Goal: Navigation & Orientation: Find specific page/section

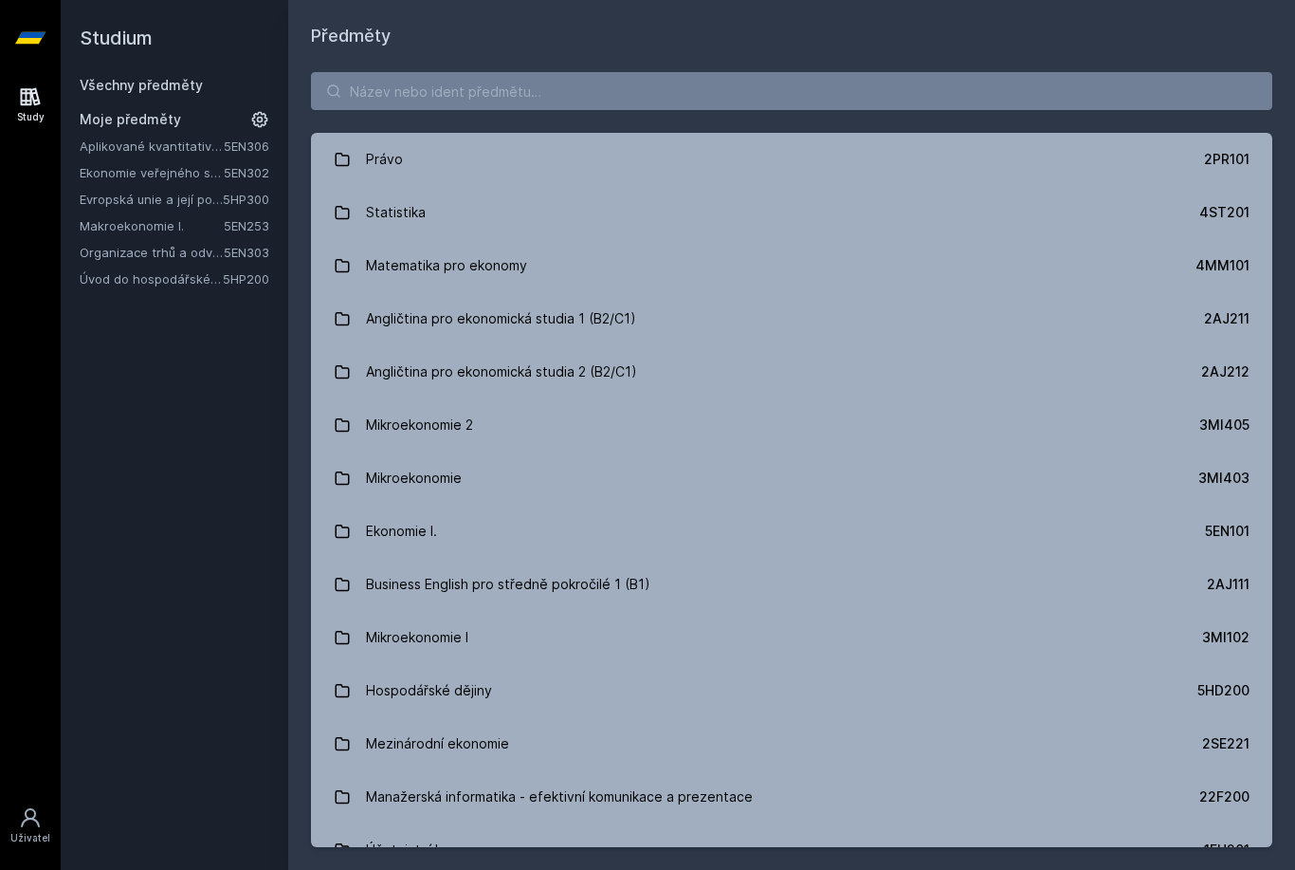
click at [202, 282] on link "Úvod do hospodářské a sociální politiky" at bounding box center [151, 278] width 143 height 19
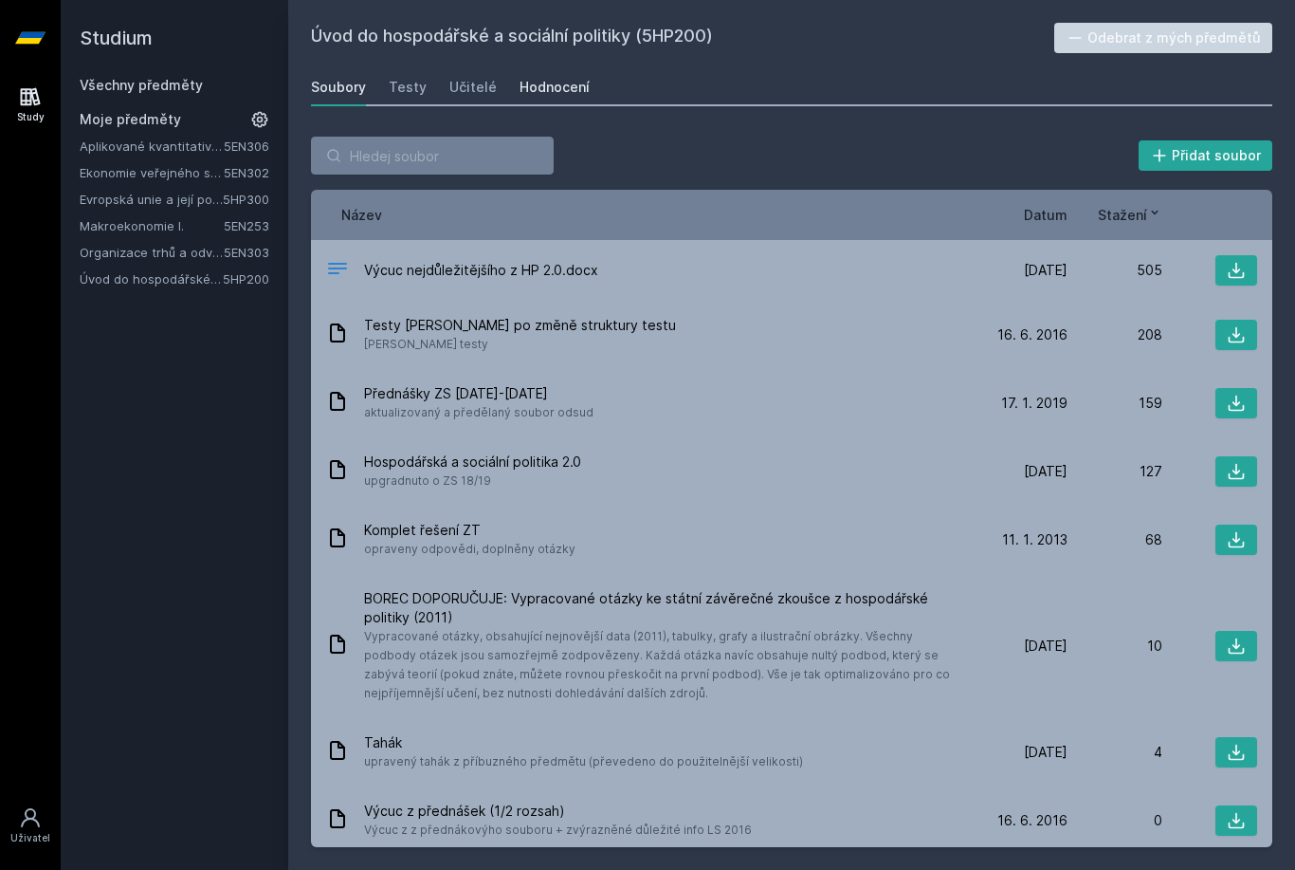
click at [545, 101] on link "Hodnocení" at bounding box center [555, 87] width 70 height 38
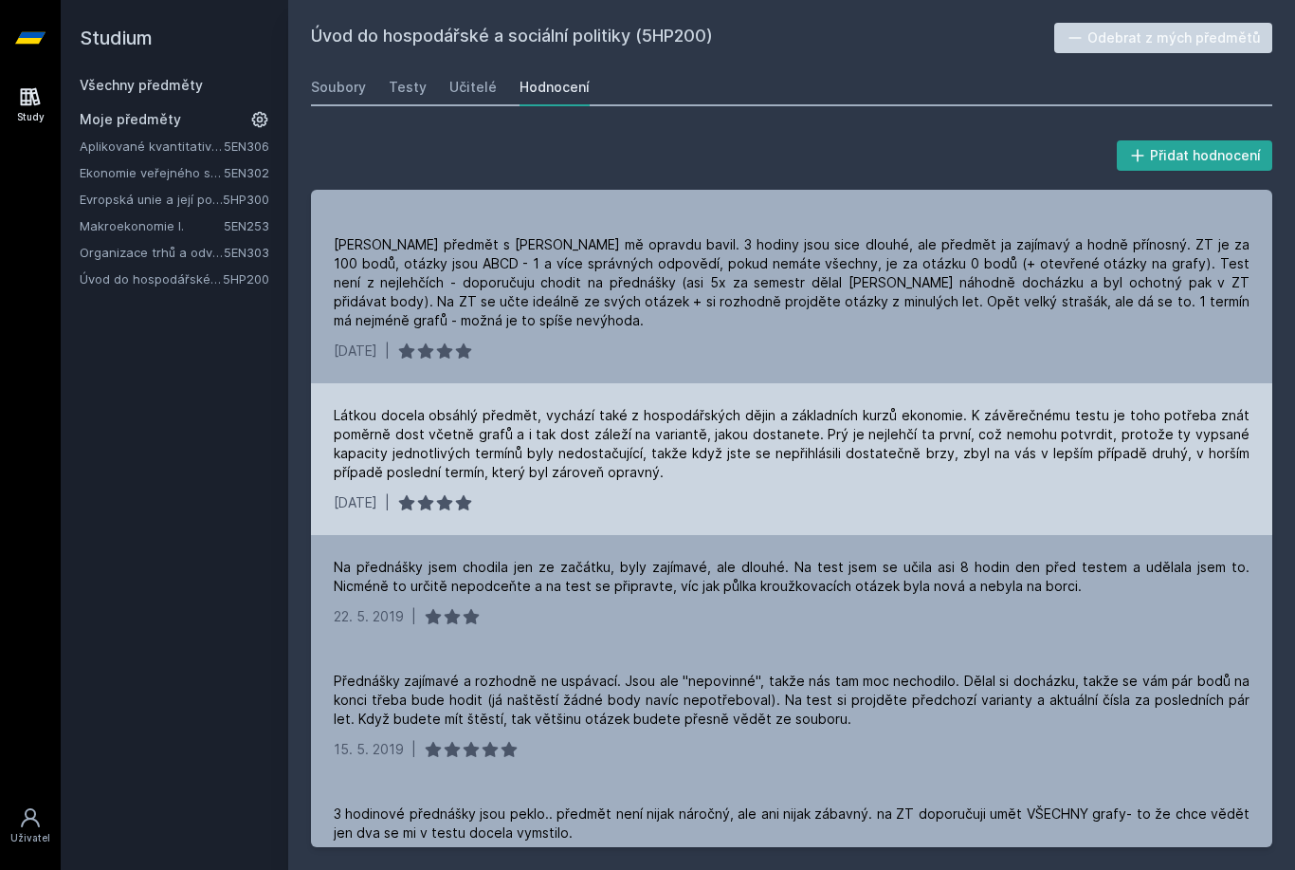
scroll to position [244, 0]
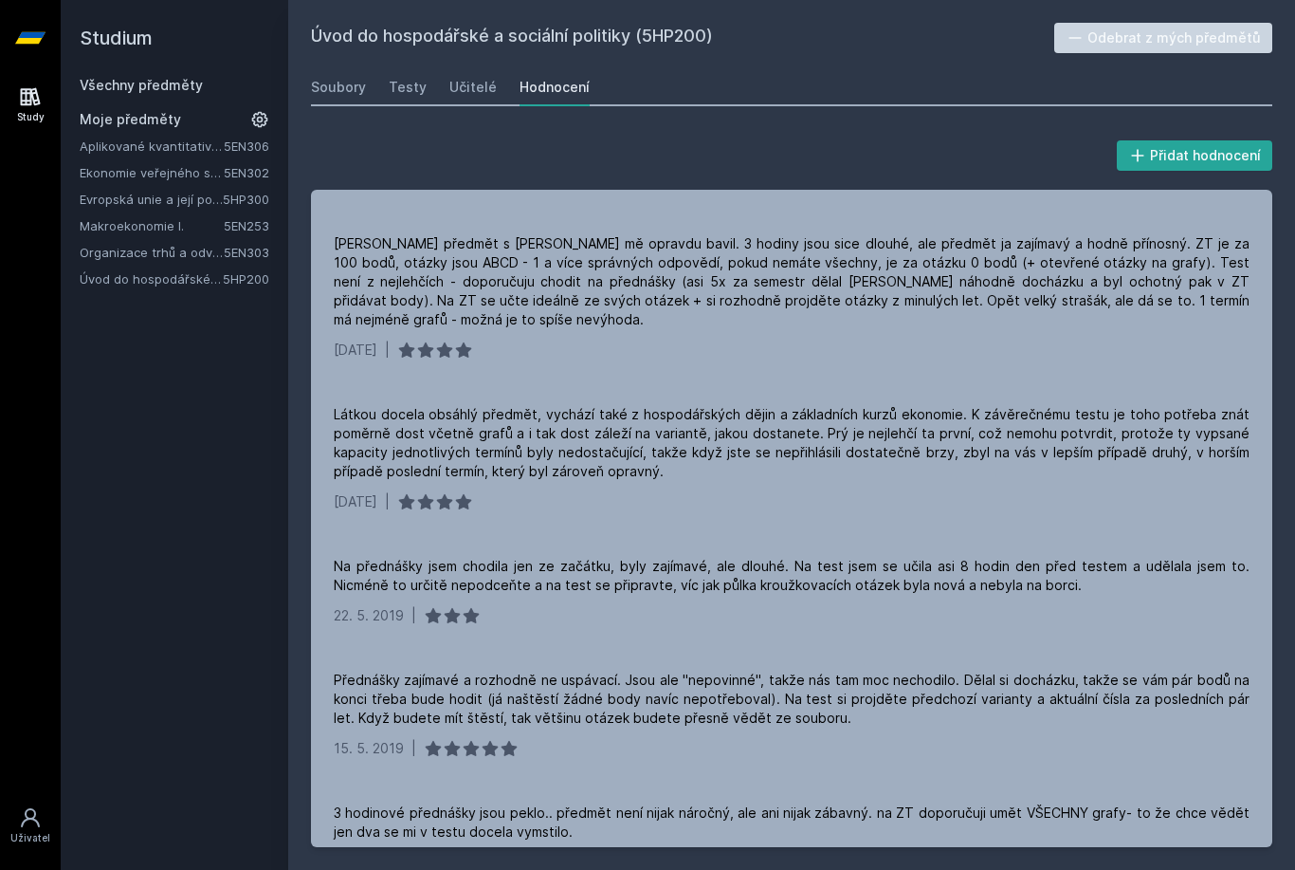
click at [365, 88] on div "Soubory Testy Učitelé Hodnocení" at bounding box center [792, 87] width 962 height 38
click at [342, 91] on div "Soubory" at bounding box center [338, 87] width 55 height 19
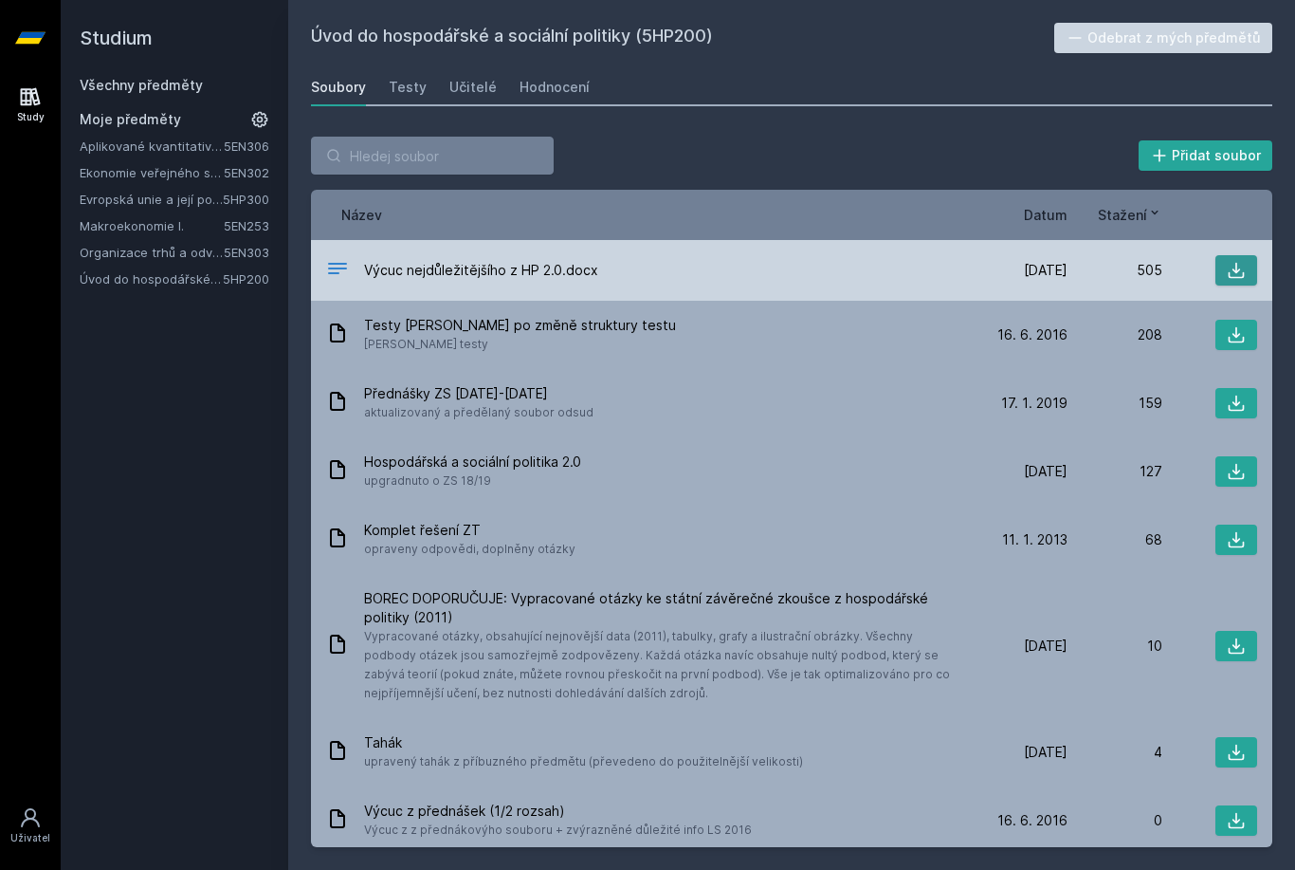
click at [1239, 264] on icon at bounding box center [1236, 270] width 19 height 19
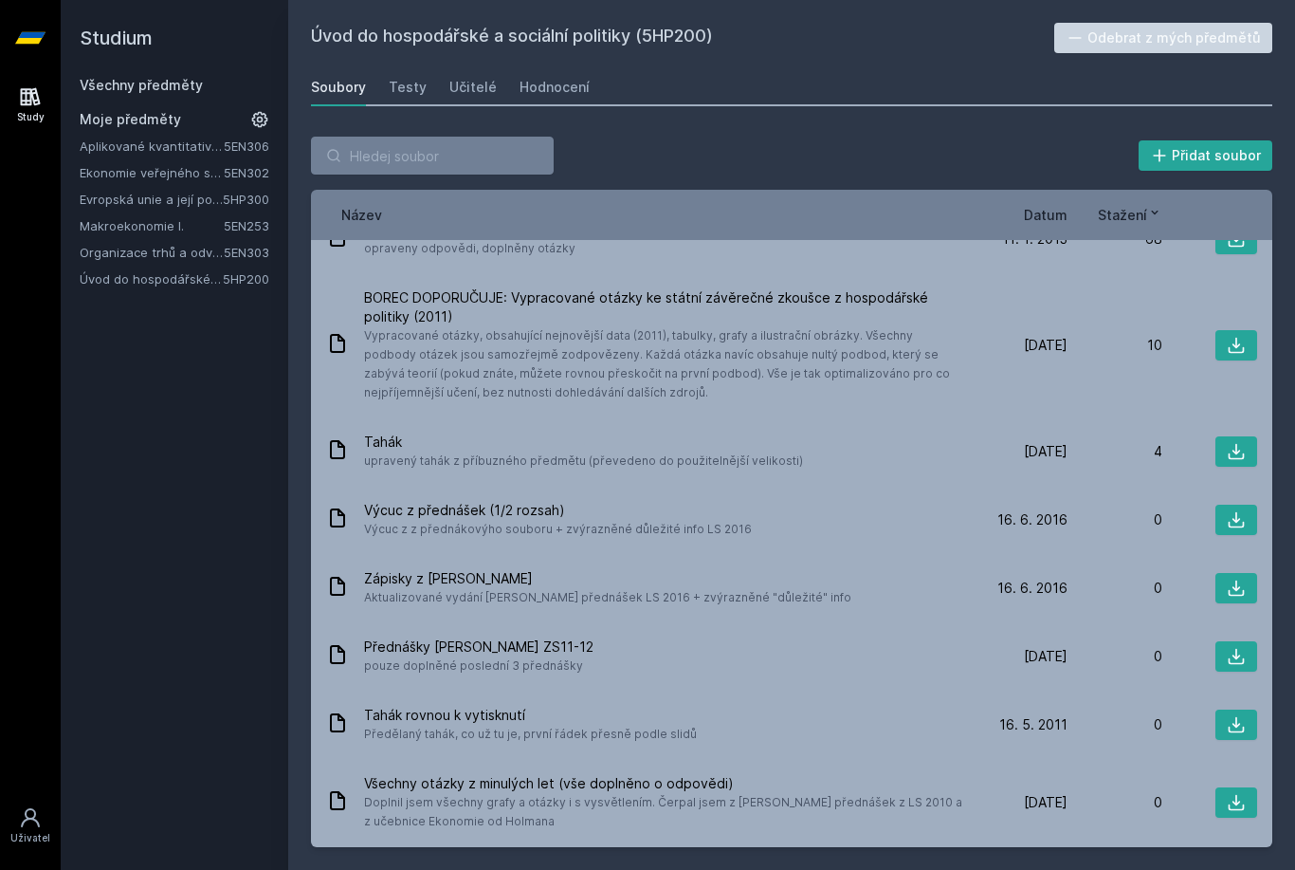
scroll to position [152, 0]
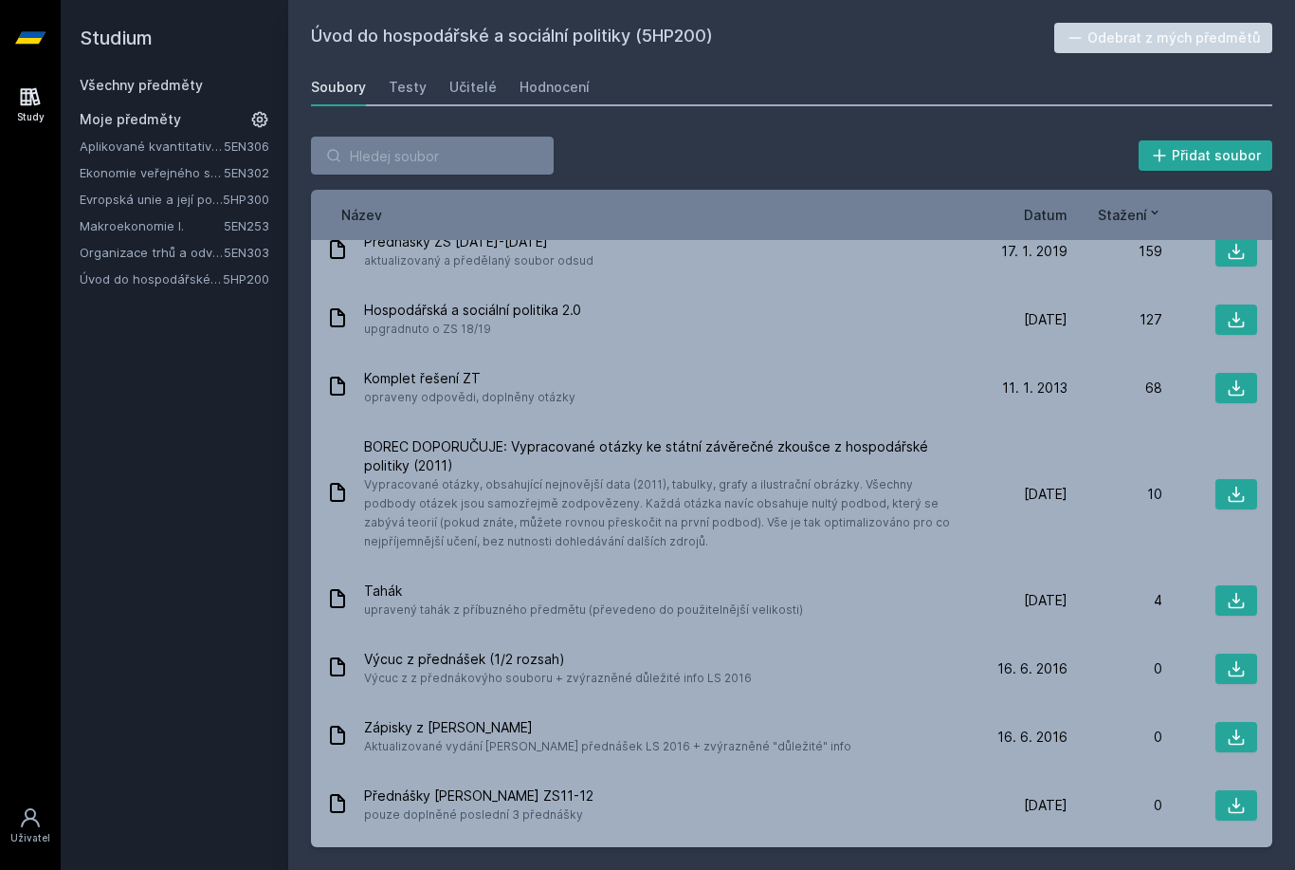
click at [251, 175] on link "5EN302" at bounding box center [247, 172] width 46 height 15
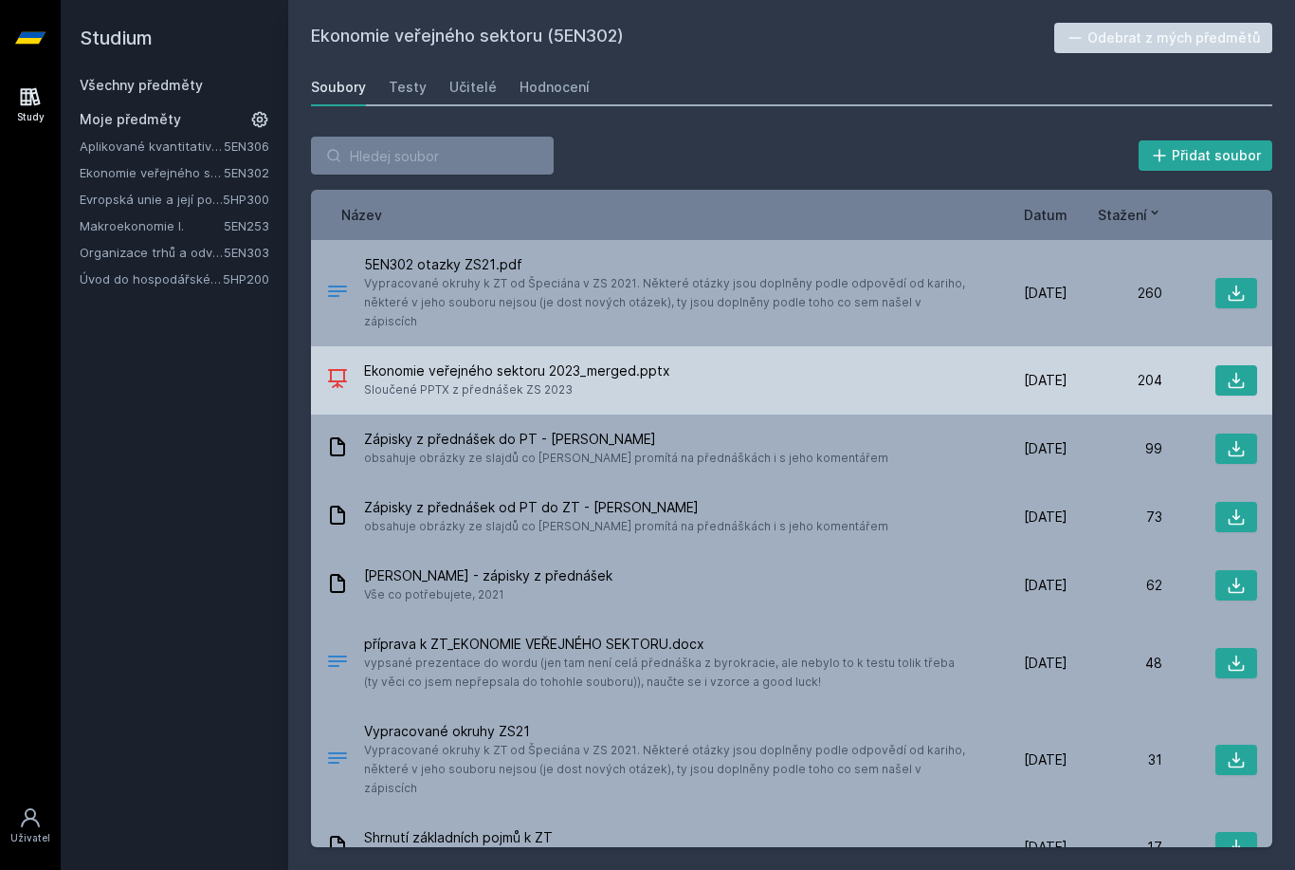
click at [337, 369] on icon at bounding box center [337, 378] width 19 height 19
click at [1222, 365] on button at bounding box center [1237, 380] width 42 height 30
